Goal: Transaction & Acquisition: Purchase product/service

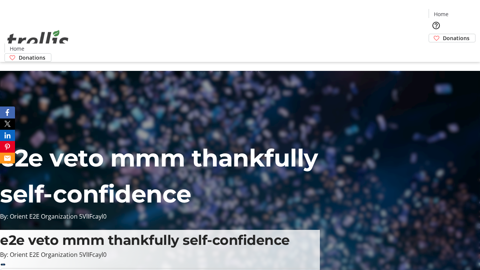
click at [443, 34] on span "Donations" at bounding box center [456, 38] width 27 height 8
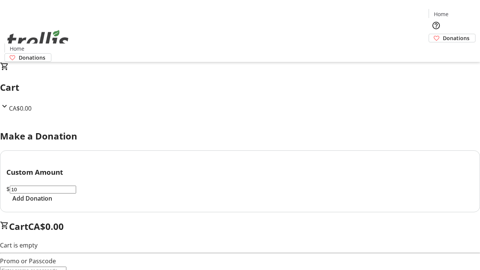
click at [52, 203] on span "Add Donation" at bounding box center [32, 198] width 40 height 9
